Goal: Transaction & Acquisition: Purchase product/service

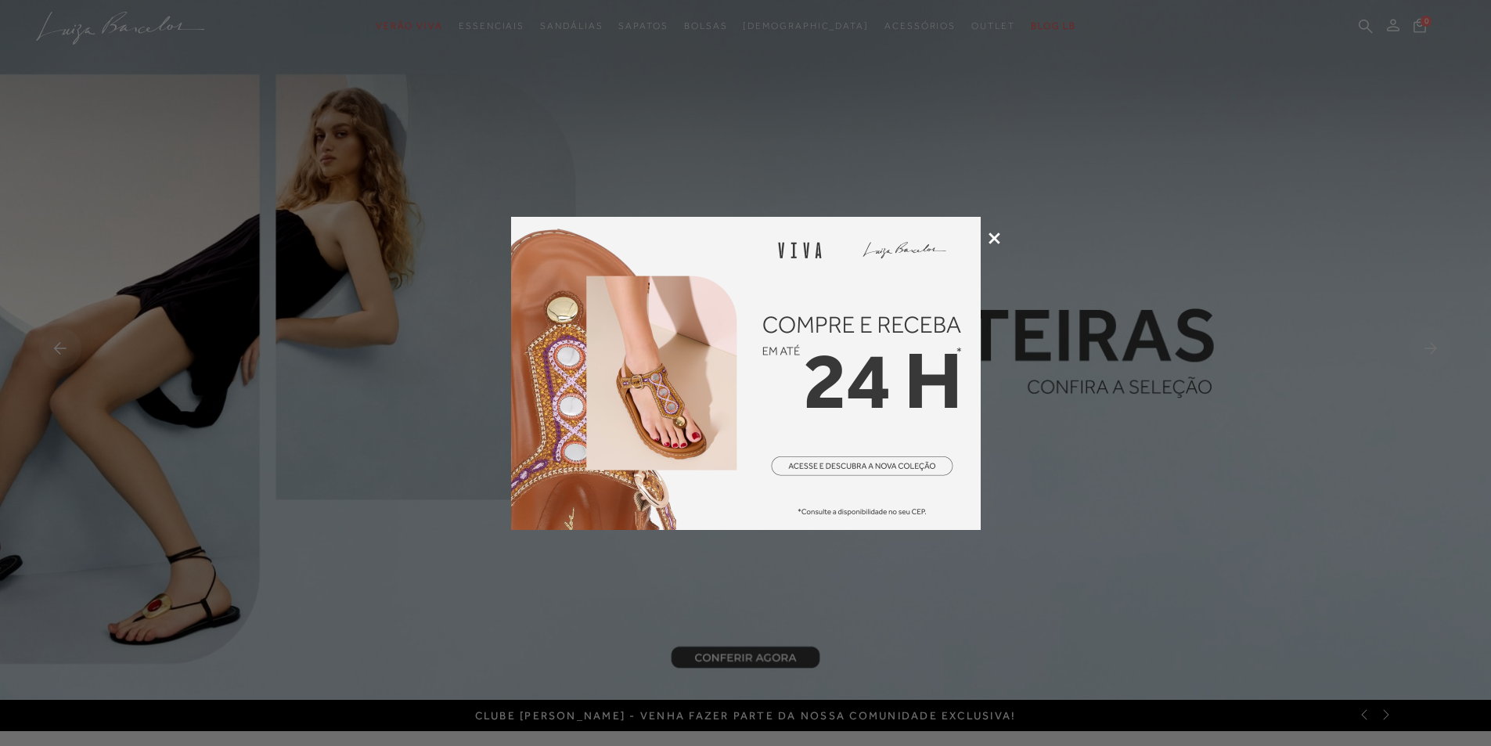
click at [1004, 241] on div at bounding box center [745, 373] width 1491 height 746
click at [996, 238] on icon at bounding box center [994, 238] width 12 height 12
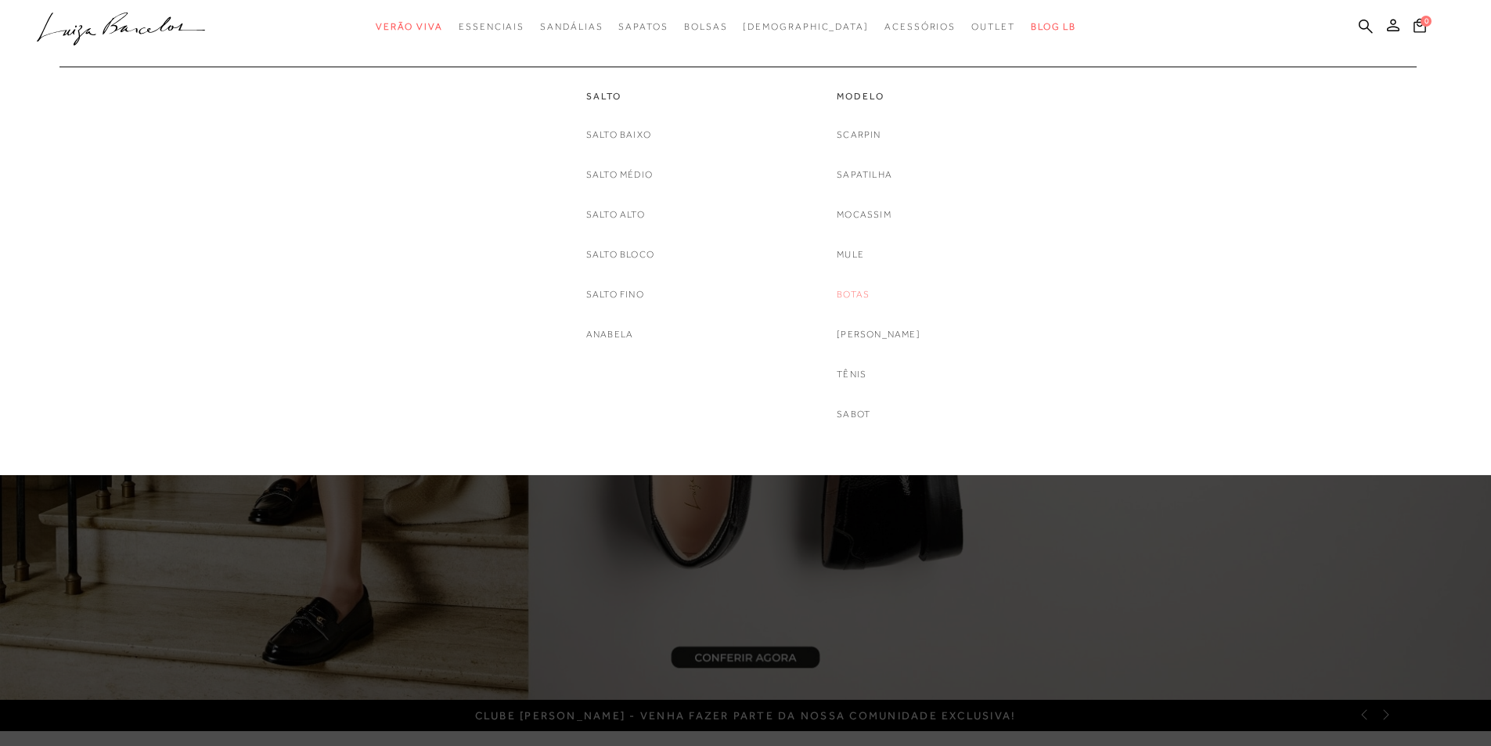
click at [865, 292] on link "Botas" at bounding box center [852, 294] width 33 height 16
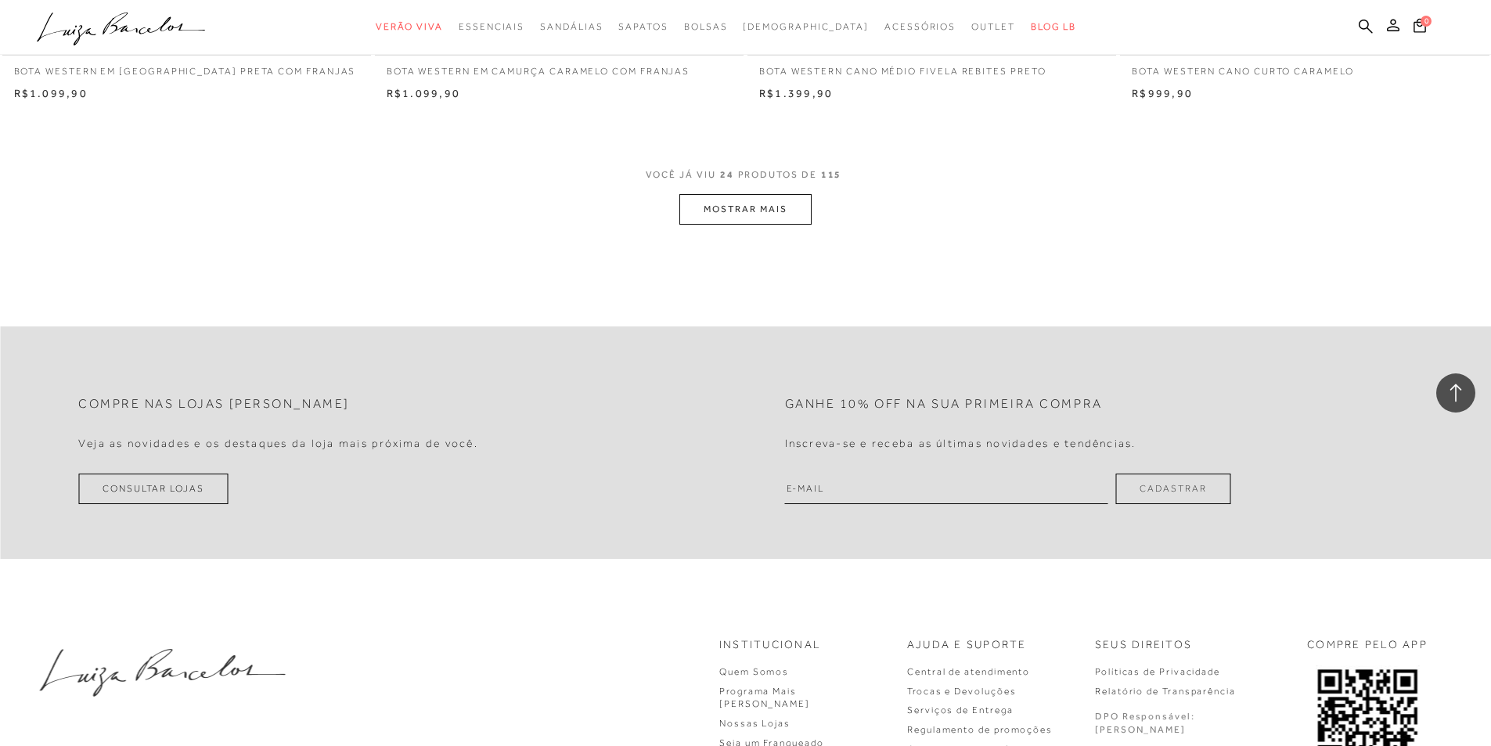
scroll to position [3830, 0]
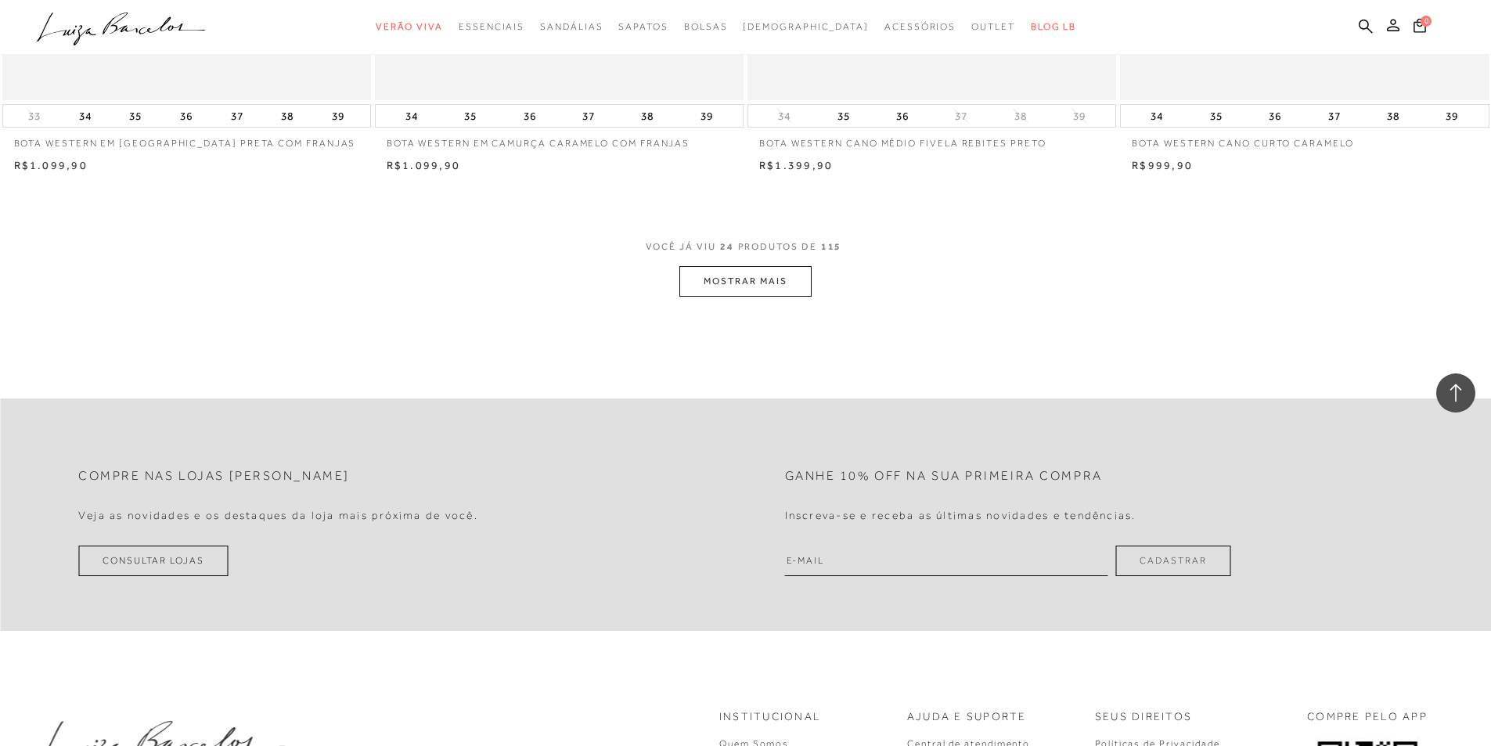
click at [762, 284] on button "MOSTRAR MAIS" at bounding box center [744, 281] width 131 height 31
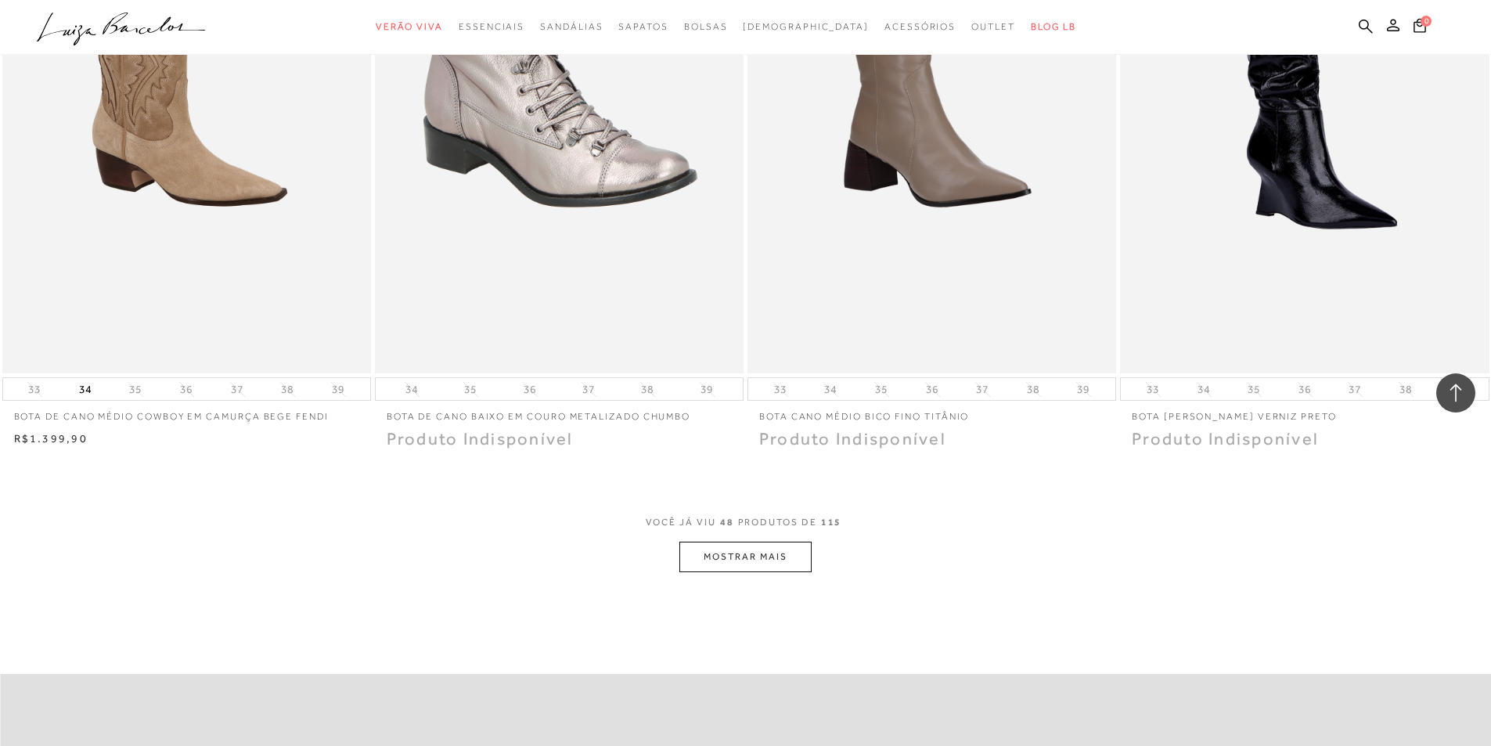
scroll to position [7586, 0]
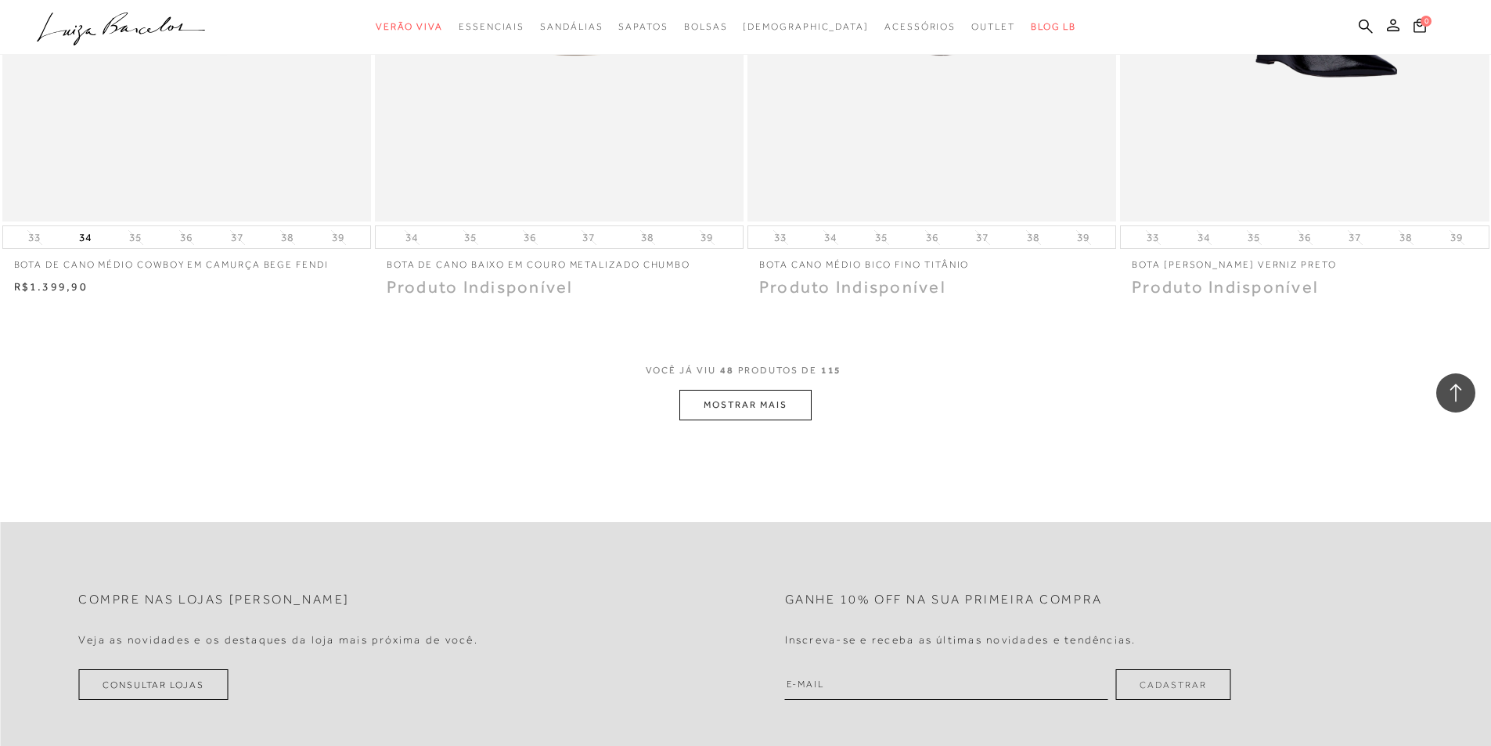
click at [696, 390] on button "MOSTRAR MAIS" at bounding box center [744, 405] width 131 height 31
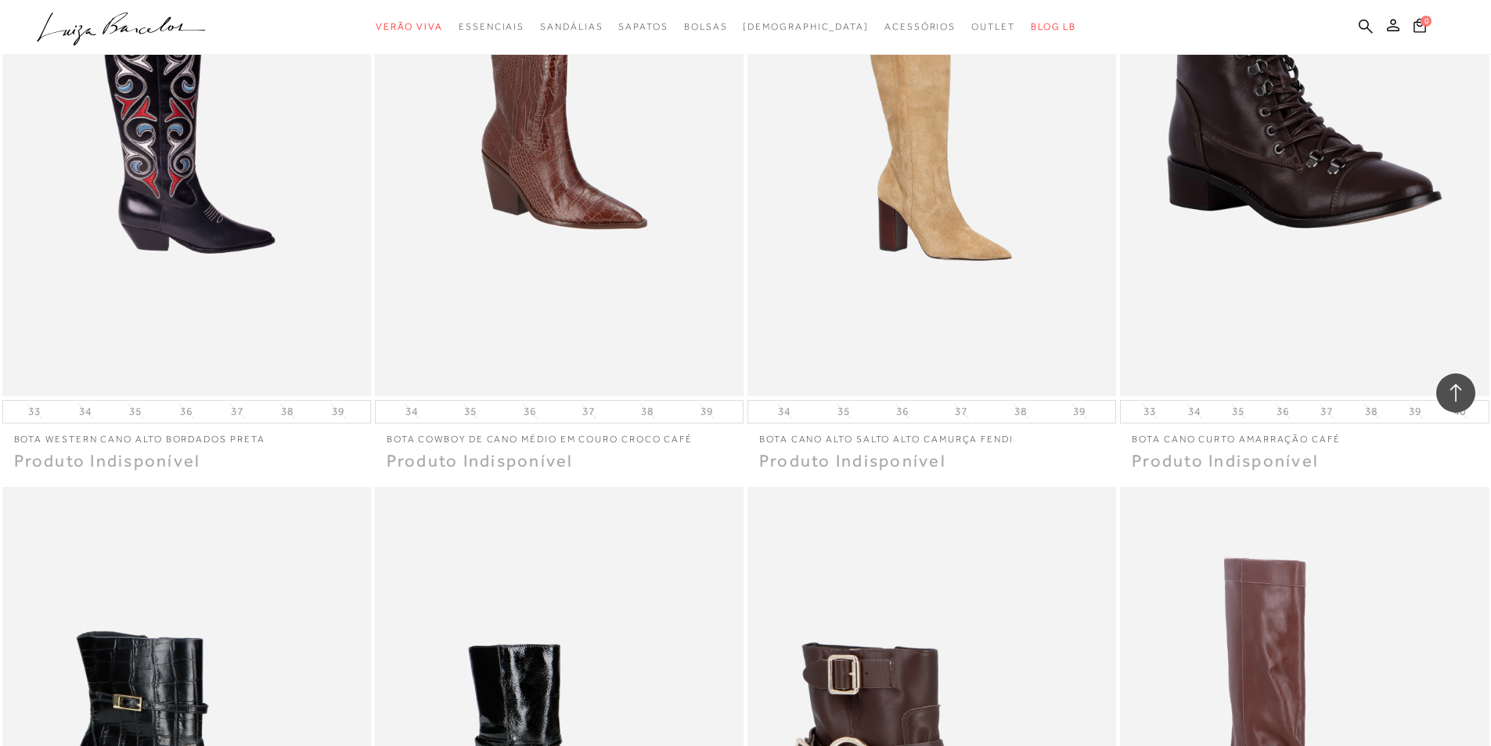
scroll to position [8056, 0]
